Goal: Check status

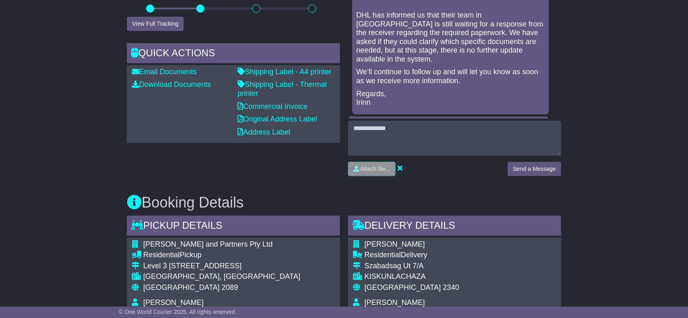
scroll to position [326, 0]
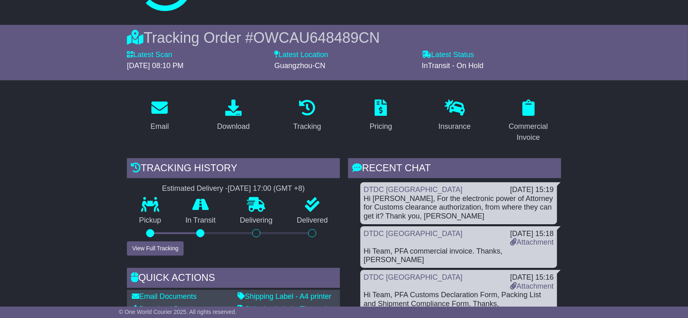
scroll to position [109, 0]
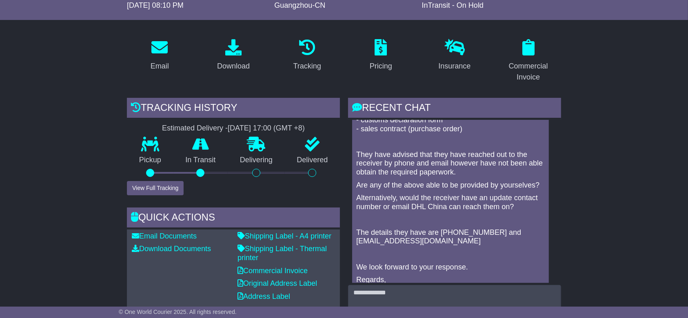
scroll to position [405, 0]
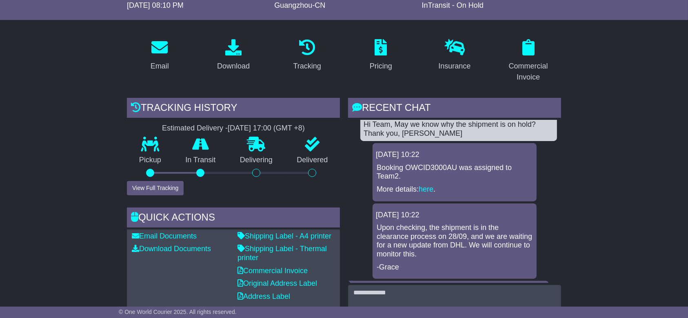
scroll to position [707, 0]
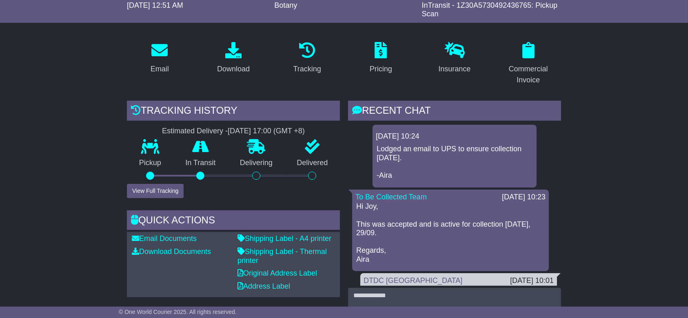
scroll to position [23, 0]
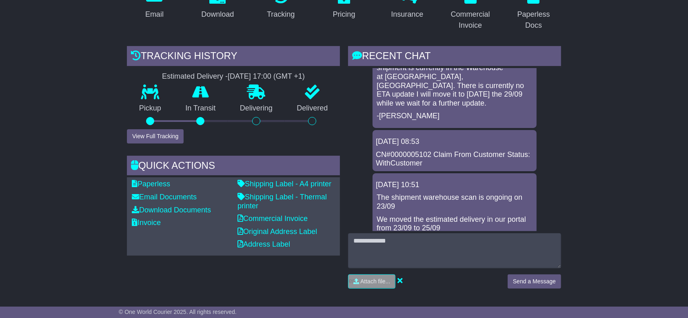
scroll to position [272, 0]
